Goal: Find specific page/section: Find specific page/section

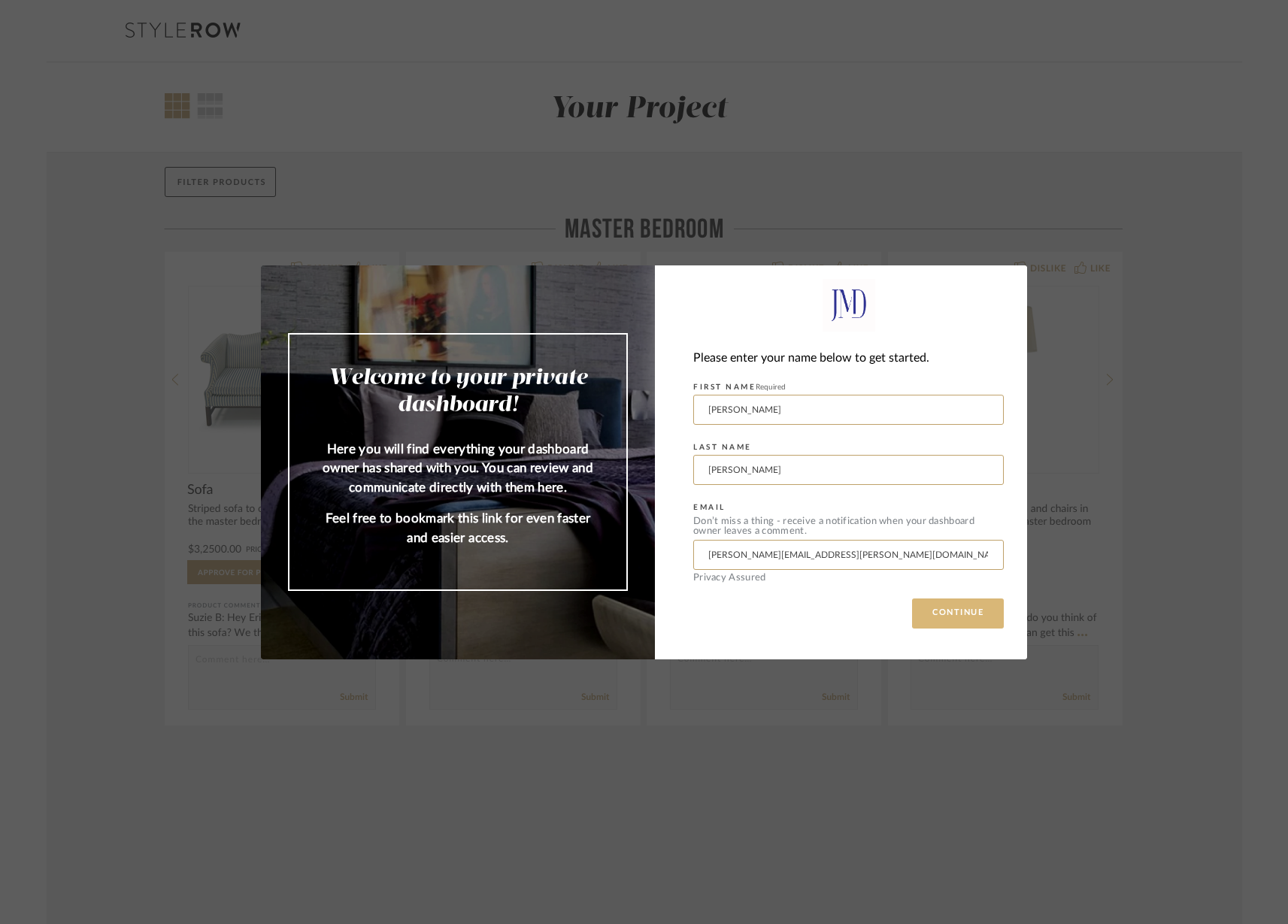
click at [952, 610] on button "CONTINUE" at bounding box center [958, 614] width 92 height 30
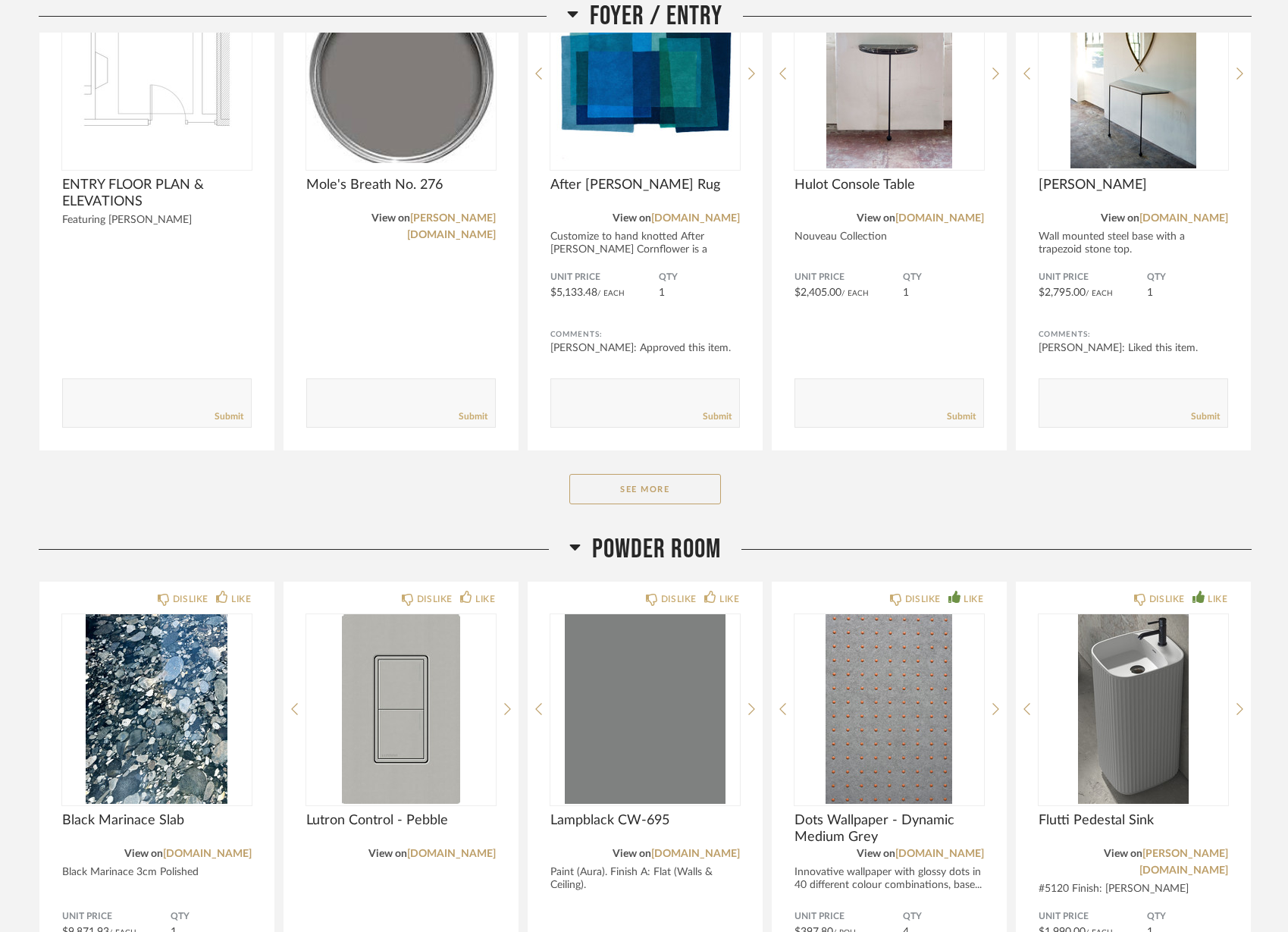
scroll to position [378, 0]
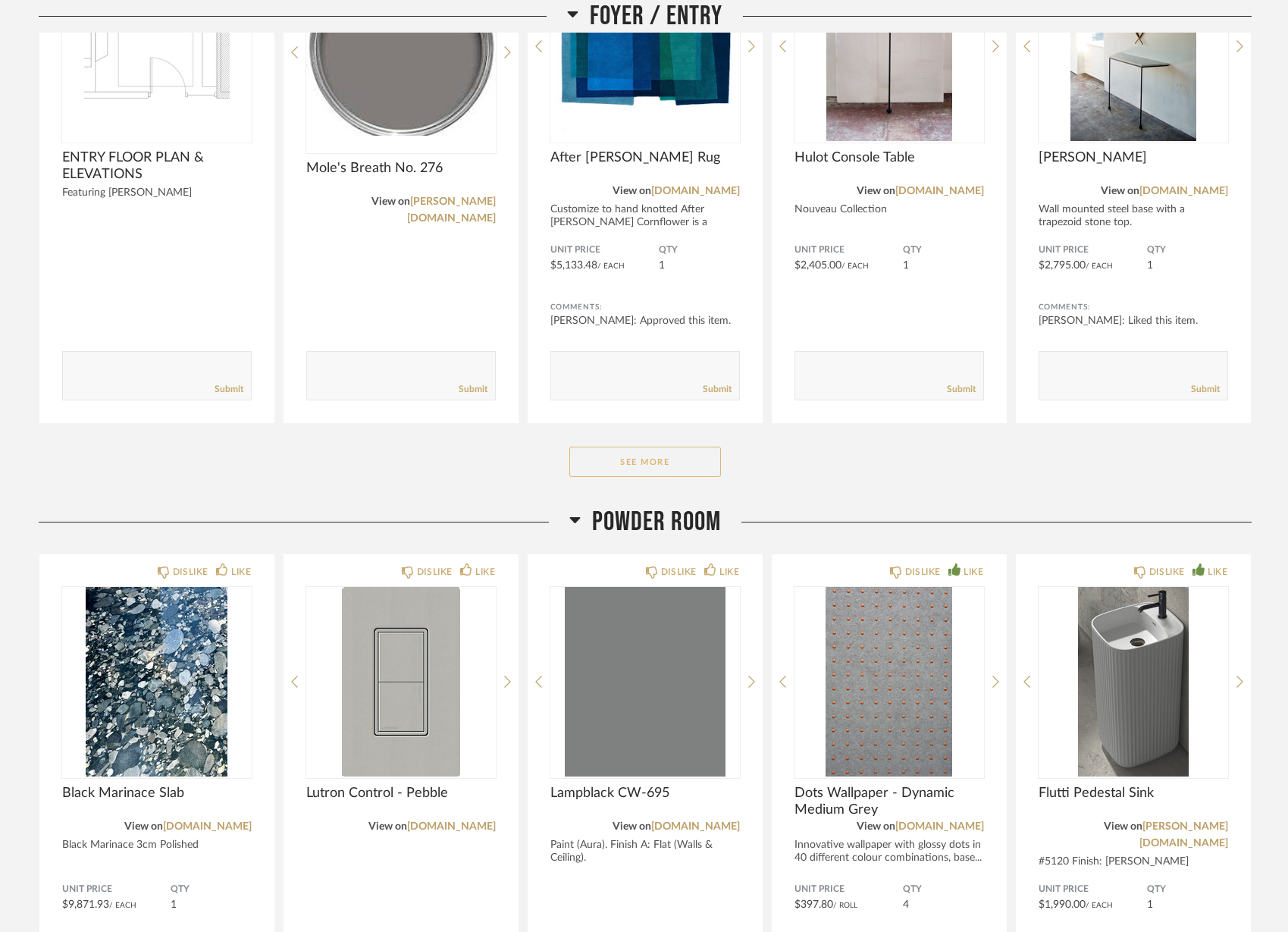
click at [649, 467] on button "See More" at bounding box center [645, 462] width 151 height 31
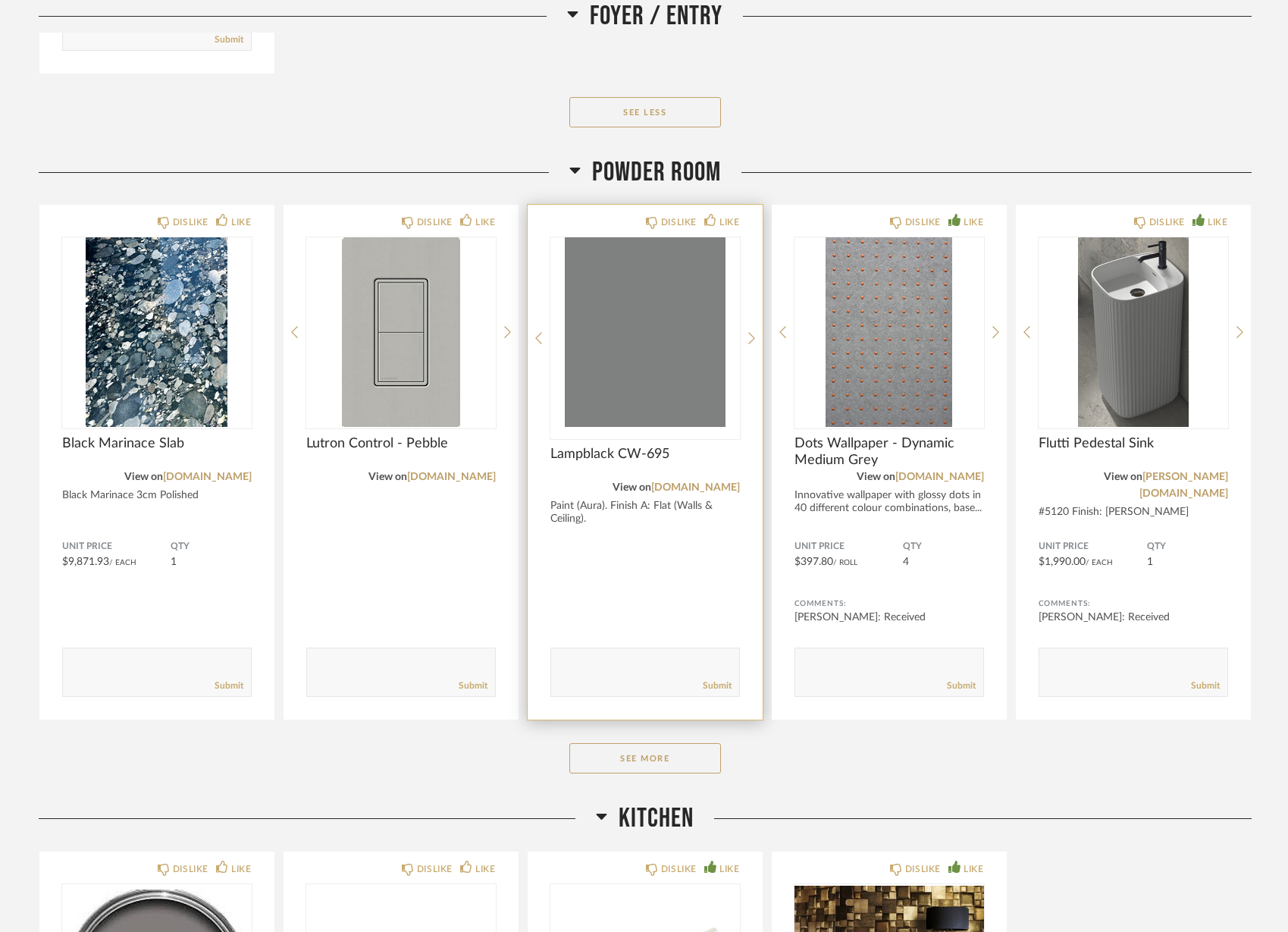
scroll to position [1211, 0]
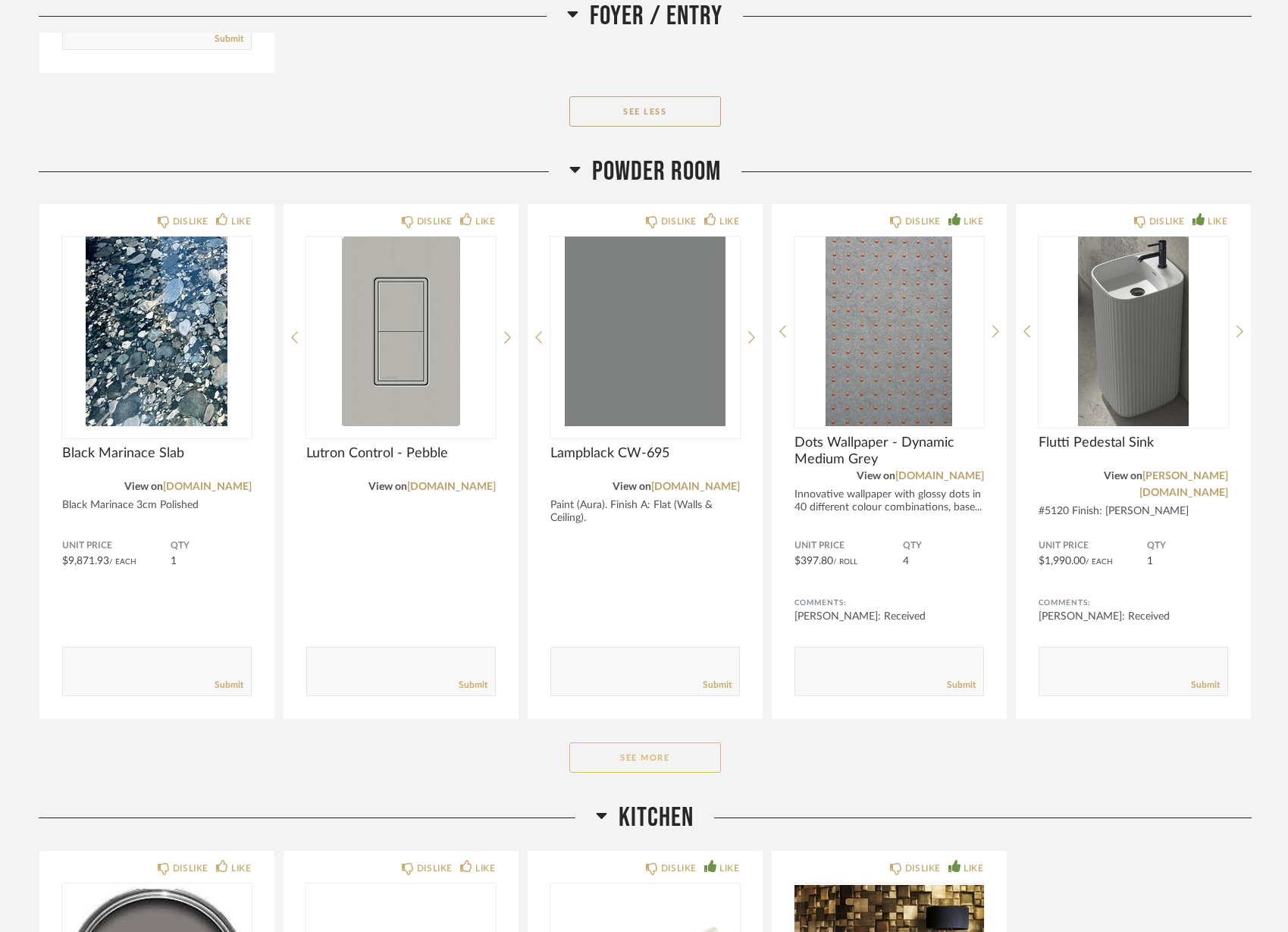
click at [657, 750] on button "See More" at bounding box center [645, 758] width 151 height 31
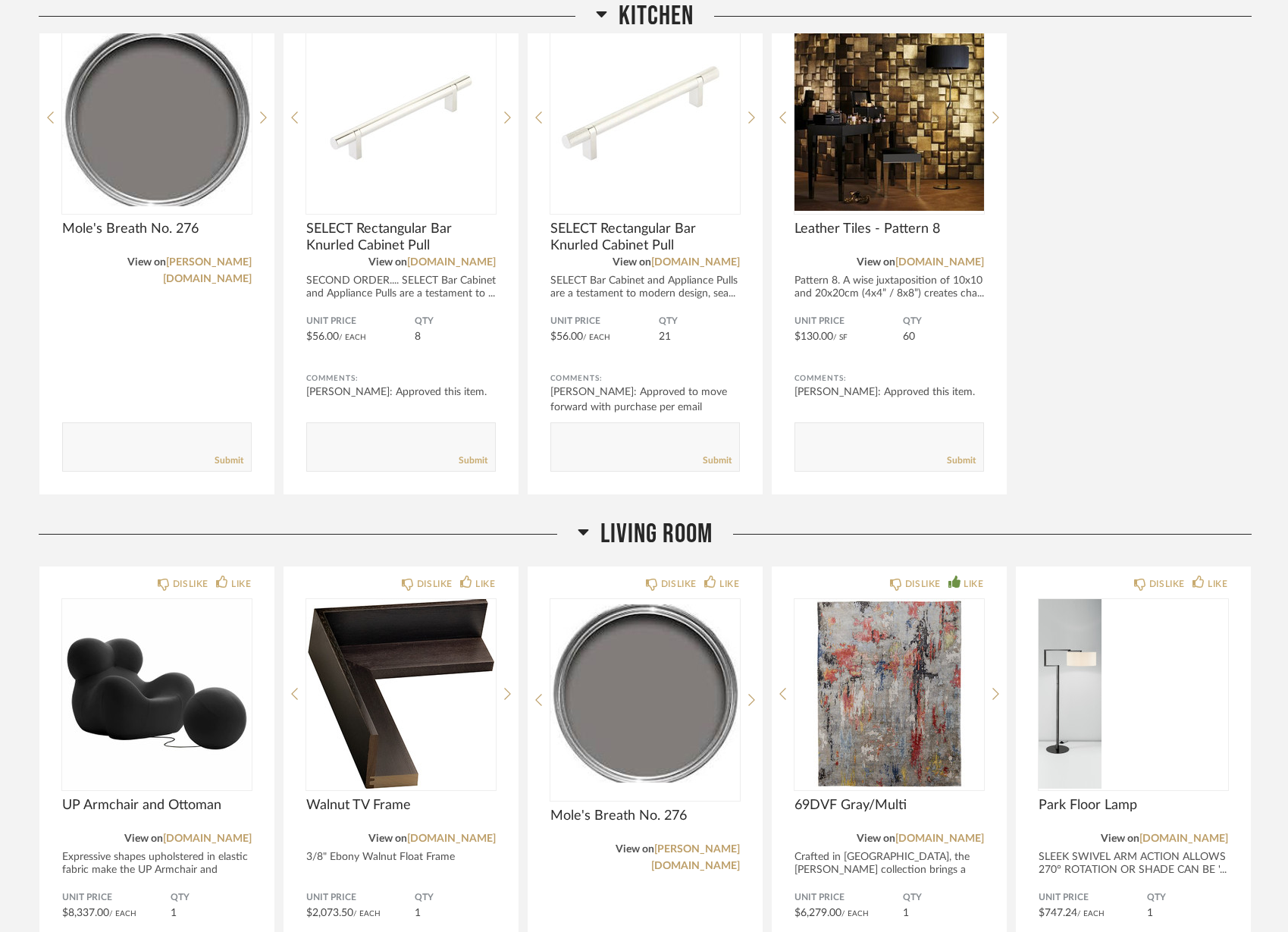
scroll to position [2943, 0]
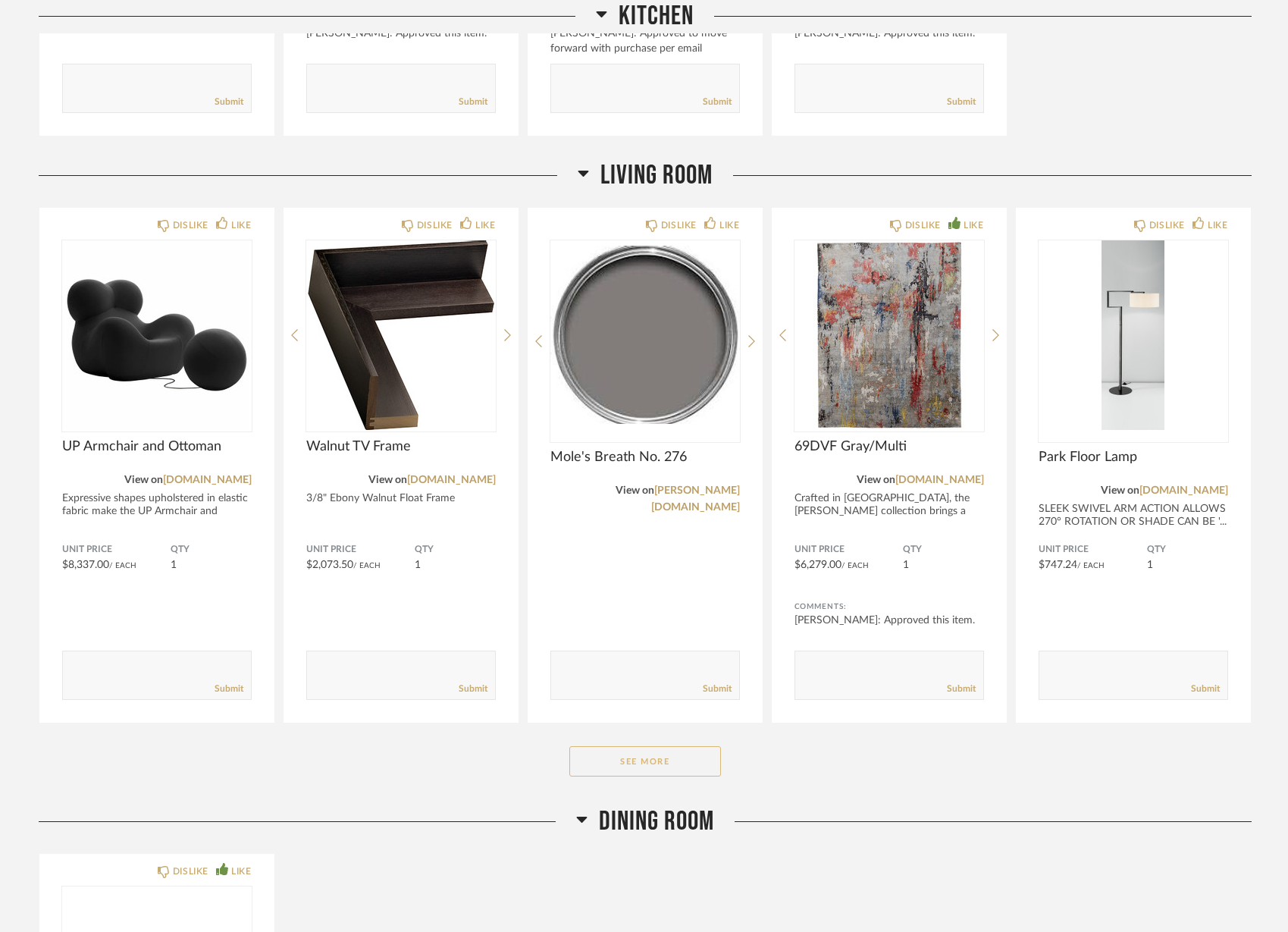
click at [652, 763] on button "See More" at bounding box center [645, 762] width 151 height 31
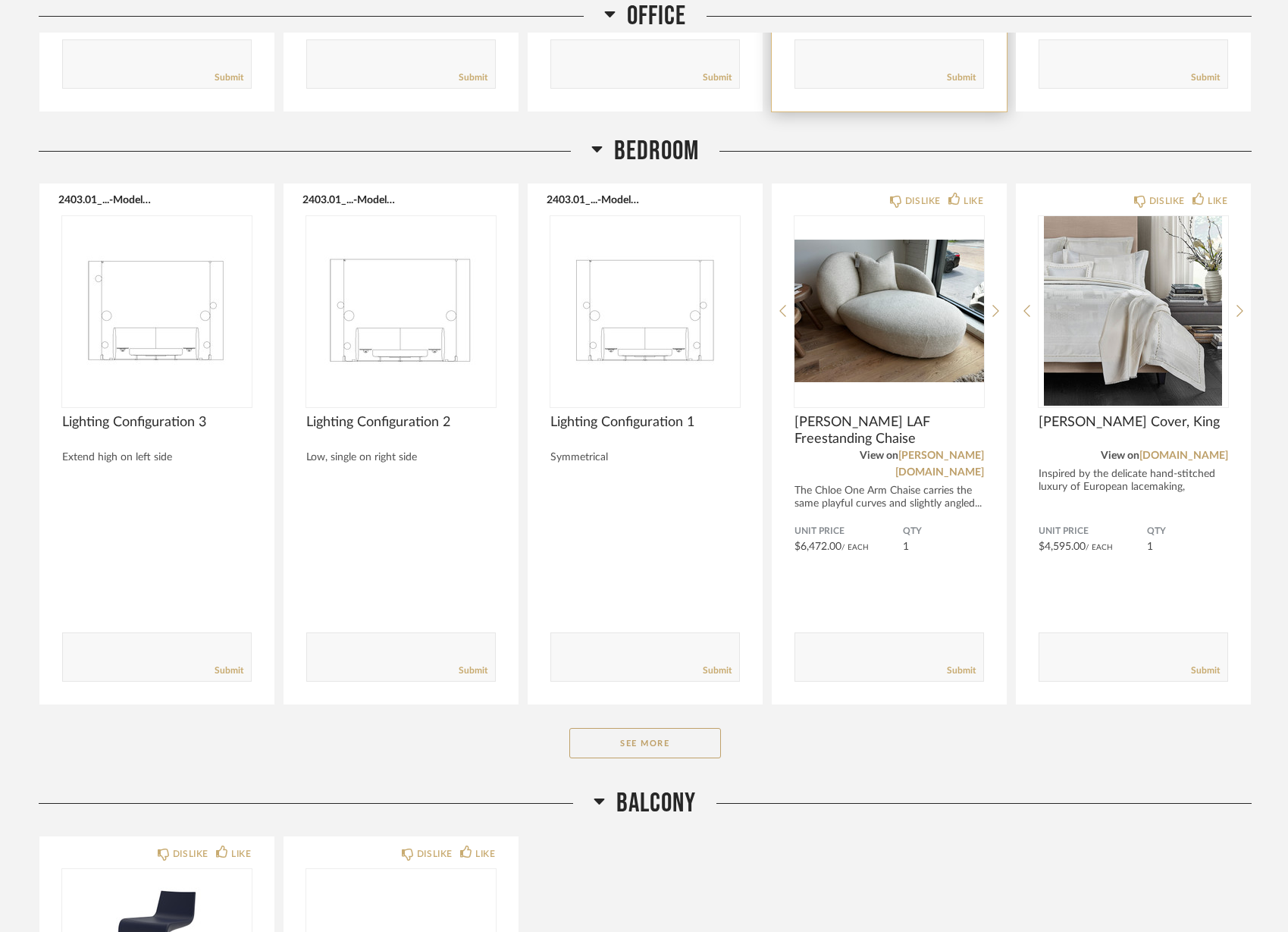
scroll to position [5293, 0]
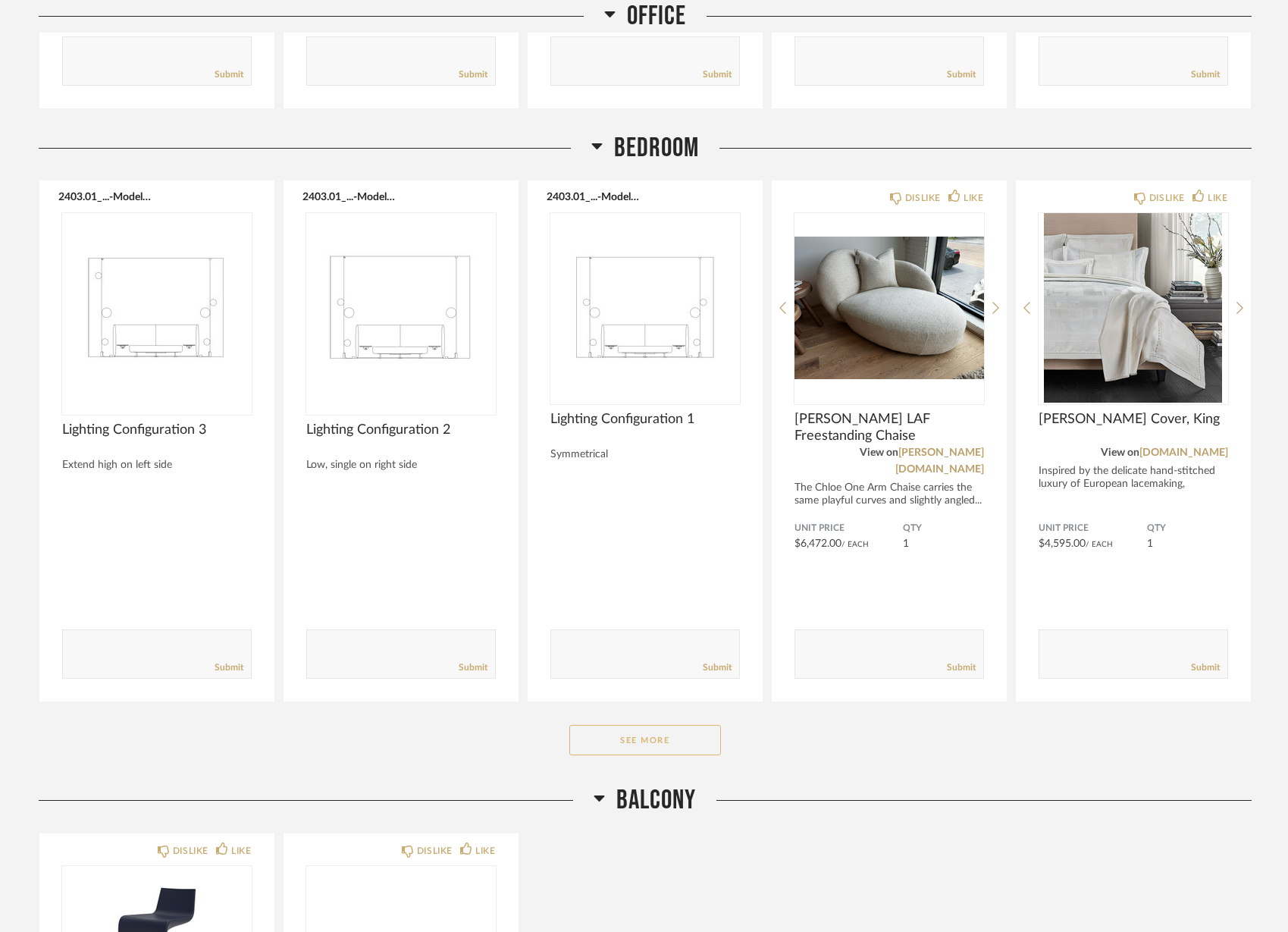
click at [669, 724] on button "See More" at bounding box center [645, 740] width 151 height 31
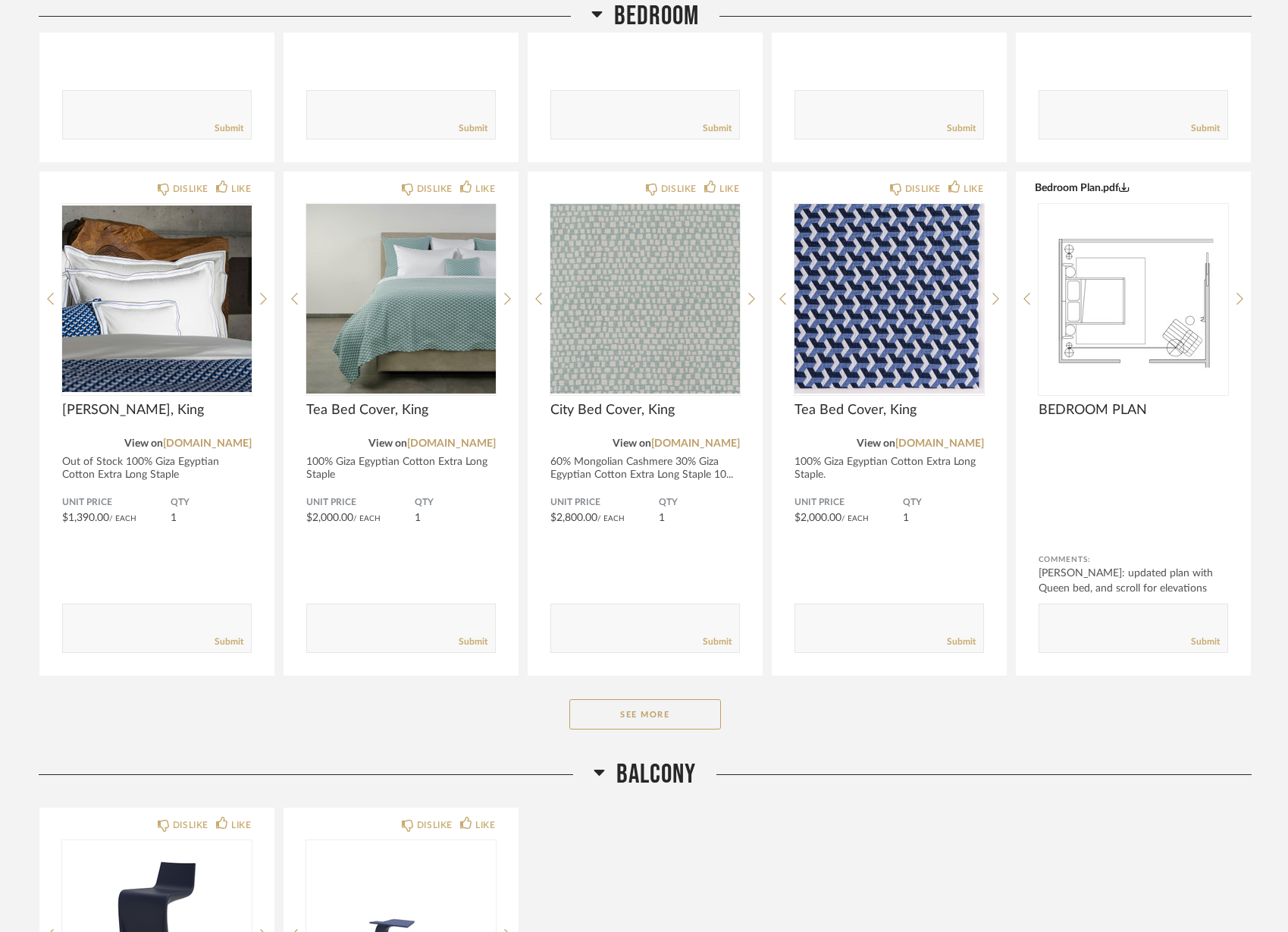
scroll to position [7404, 0]
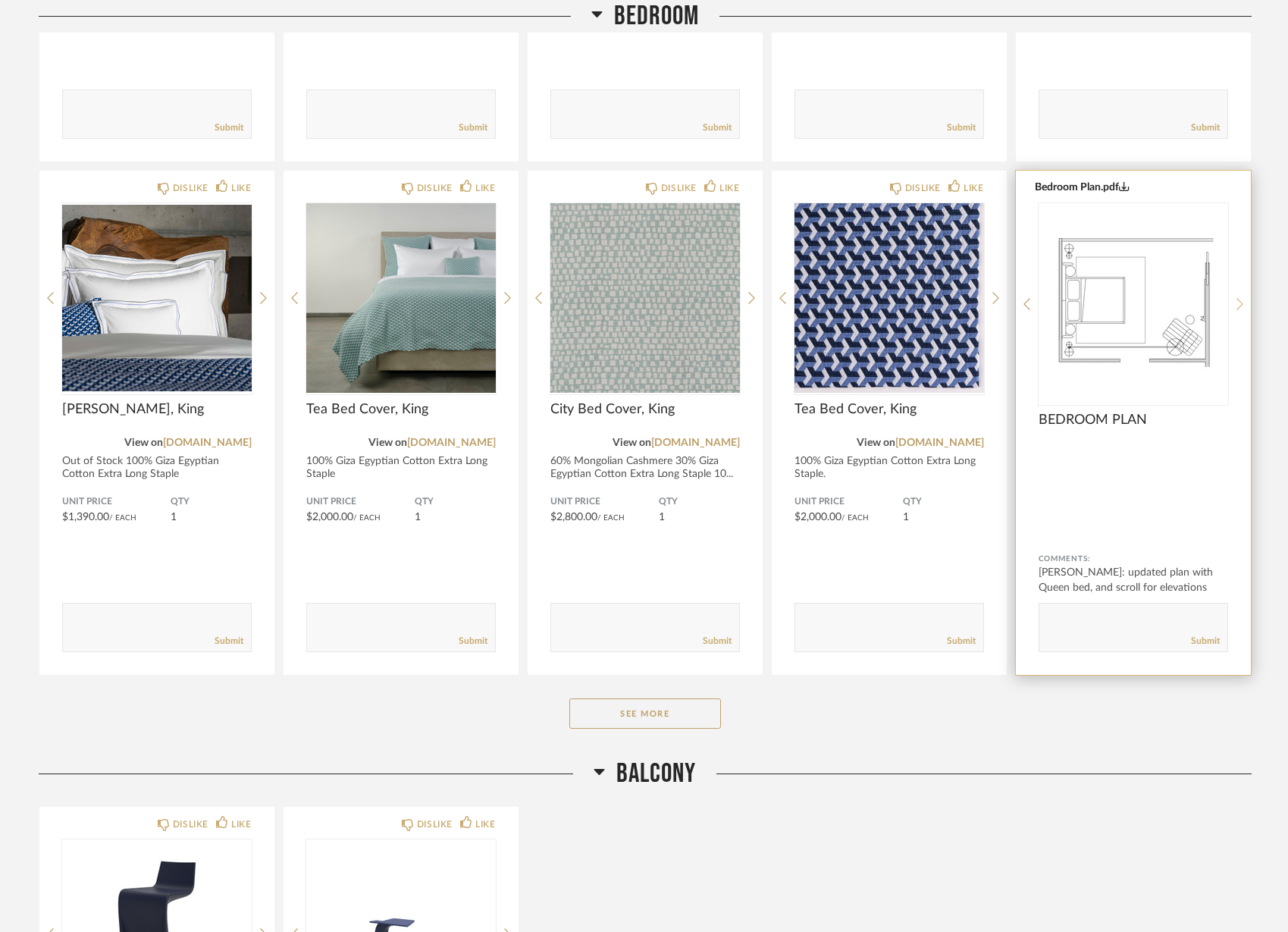
click at [1240, 283] on div at bounding box center [1239, 303] width 7 height 202
click at [1240, 298] on icon at bounding box center [1239, 304] width 7 height 13
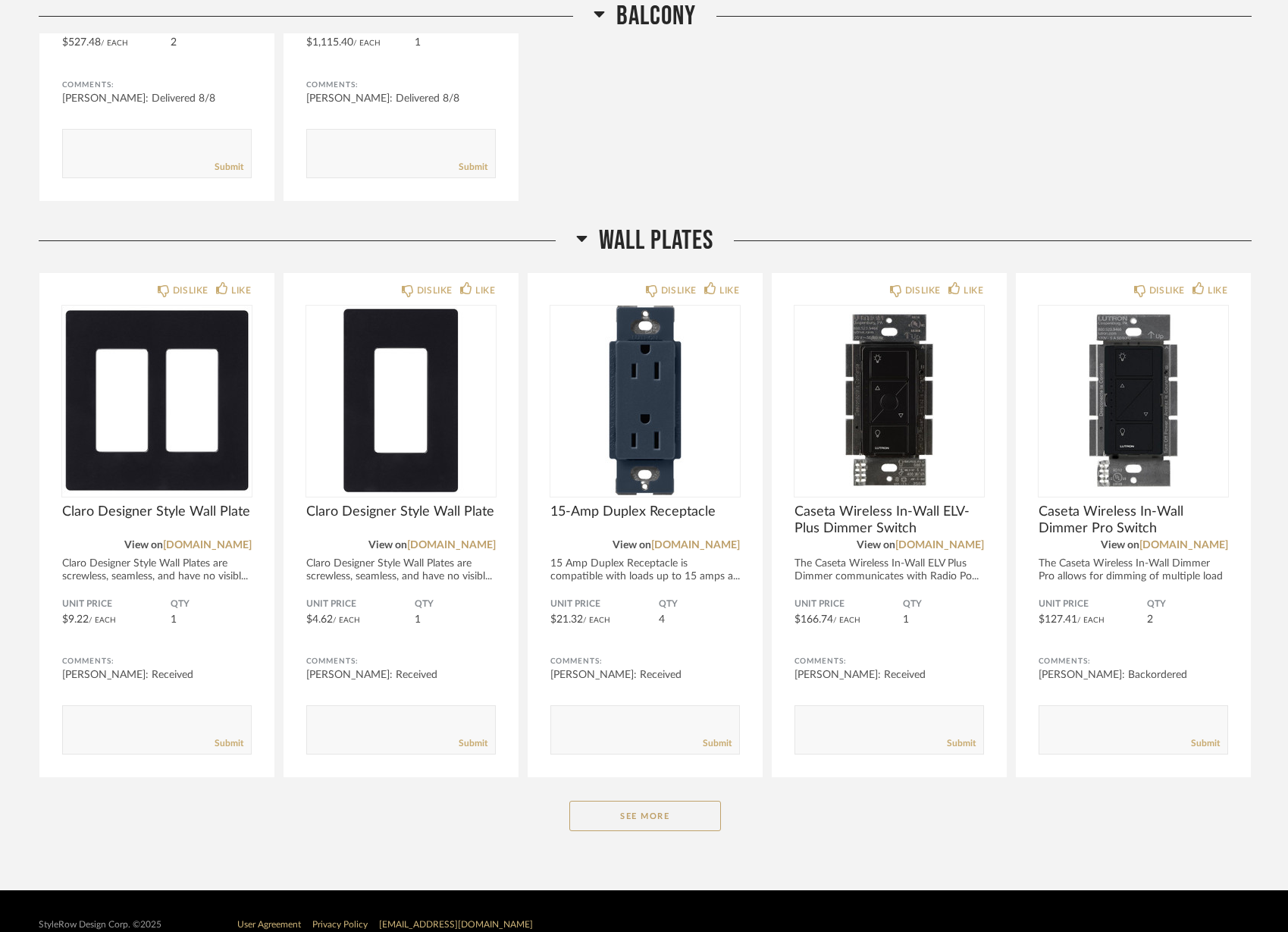
scroll to position [8536, 0]
